Goal: Use online tool/utility: Utilize a website feature to perform a specific function

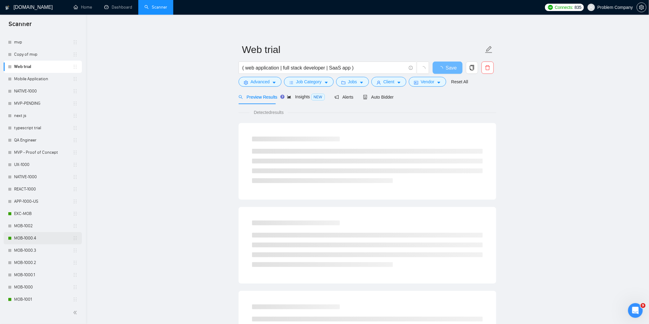
click at [26, 237] on link "MOB-1000.4" at bounding box center [43, 238] width 59 height 12
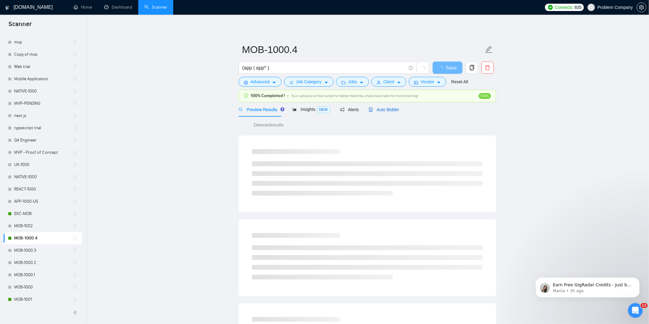
click at [388, 109] on span "Auto Bidder" at bounding box center [383, 109] width 30 height 5
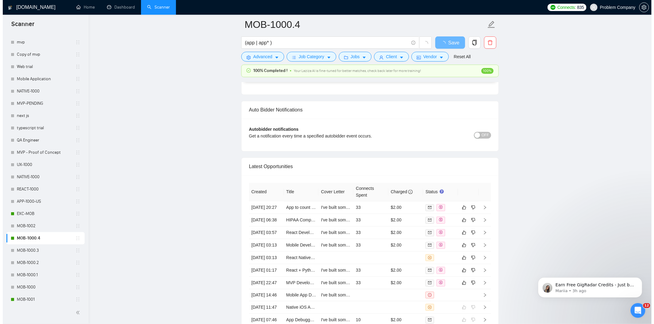
scroll to position [1430, 0]
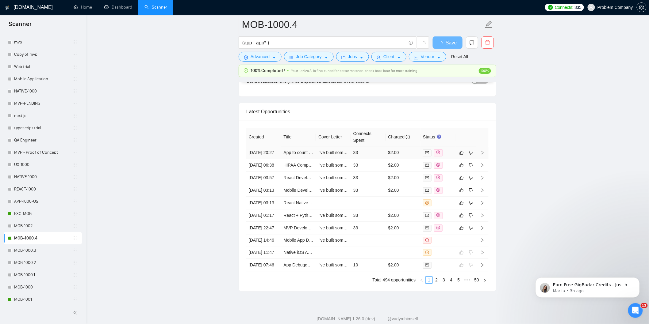
click at [272, 159] on td "[DATE] 20:27" at bounding box center [263, 153] width 35 height 13
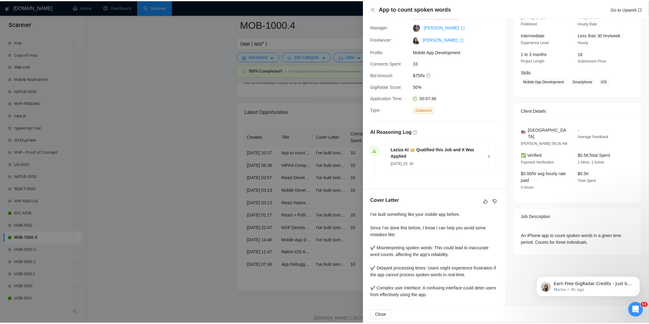
scroll to position [93, 0]
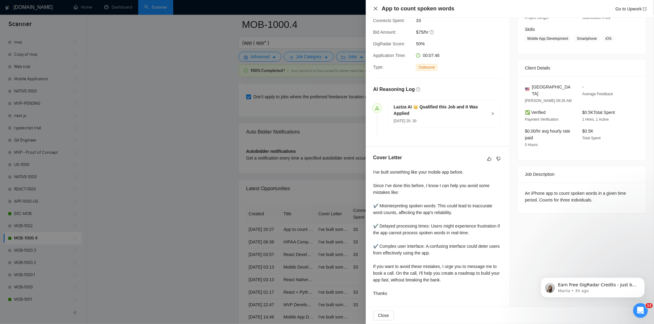
click at [376, 9] on icon "close" at bounding box center [375, 8] width 5 height 5
